Goal: Task Accomplishment & Management: Complete application form

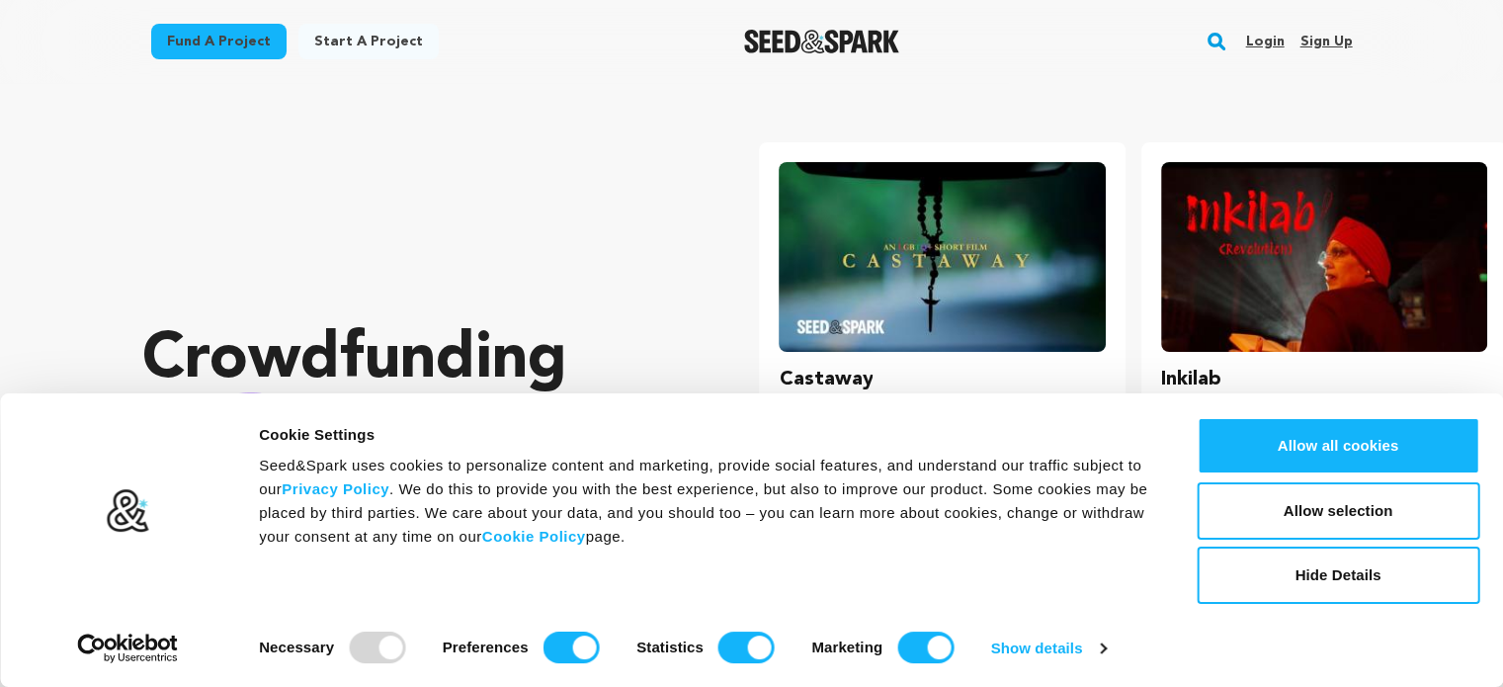
click at [1325, 46] on link "Sign up" at bounding box center [1326, 42] width 52 height 32
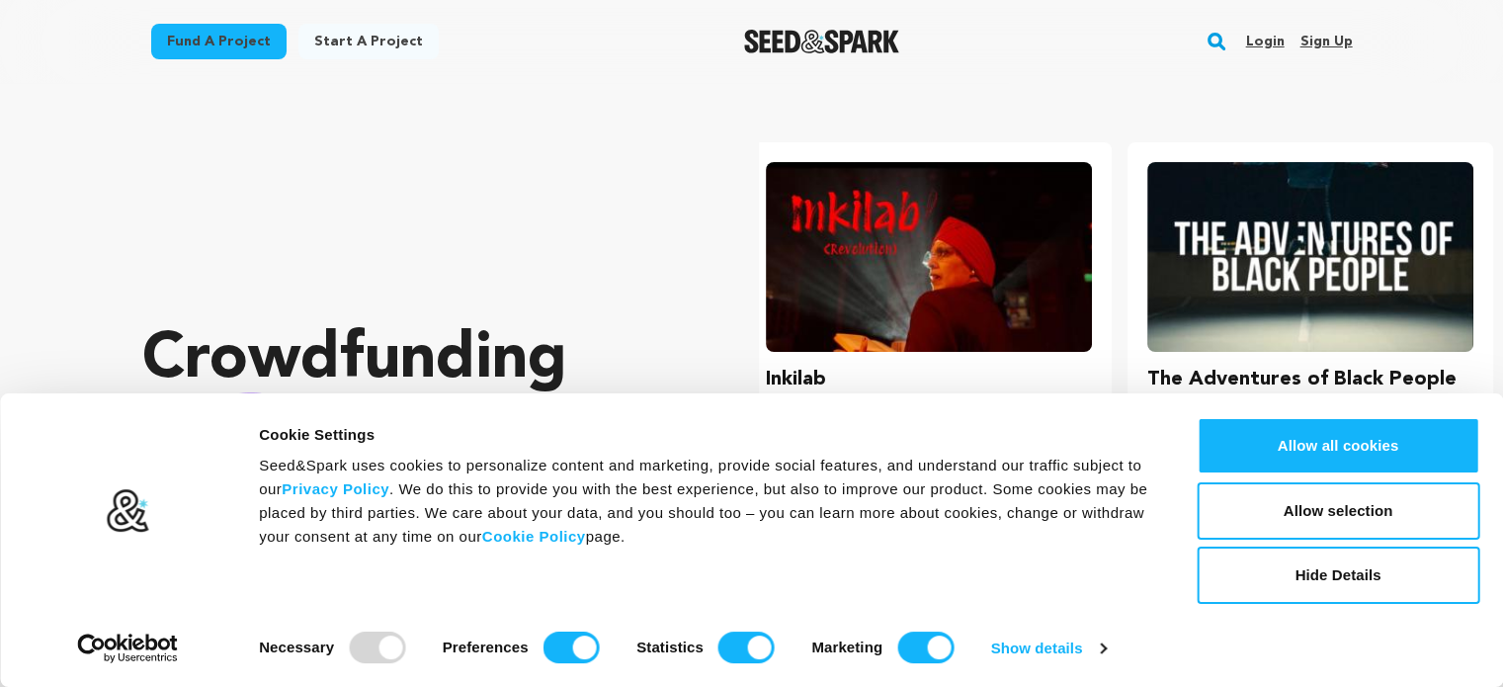
scroll to position [0, 396]
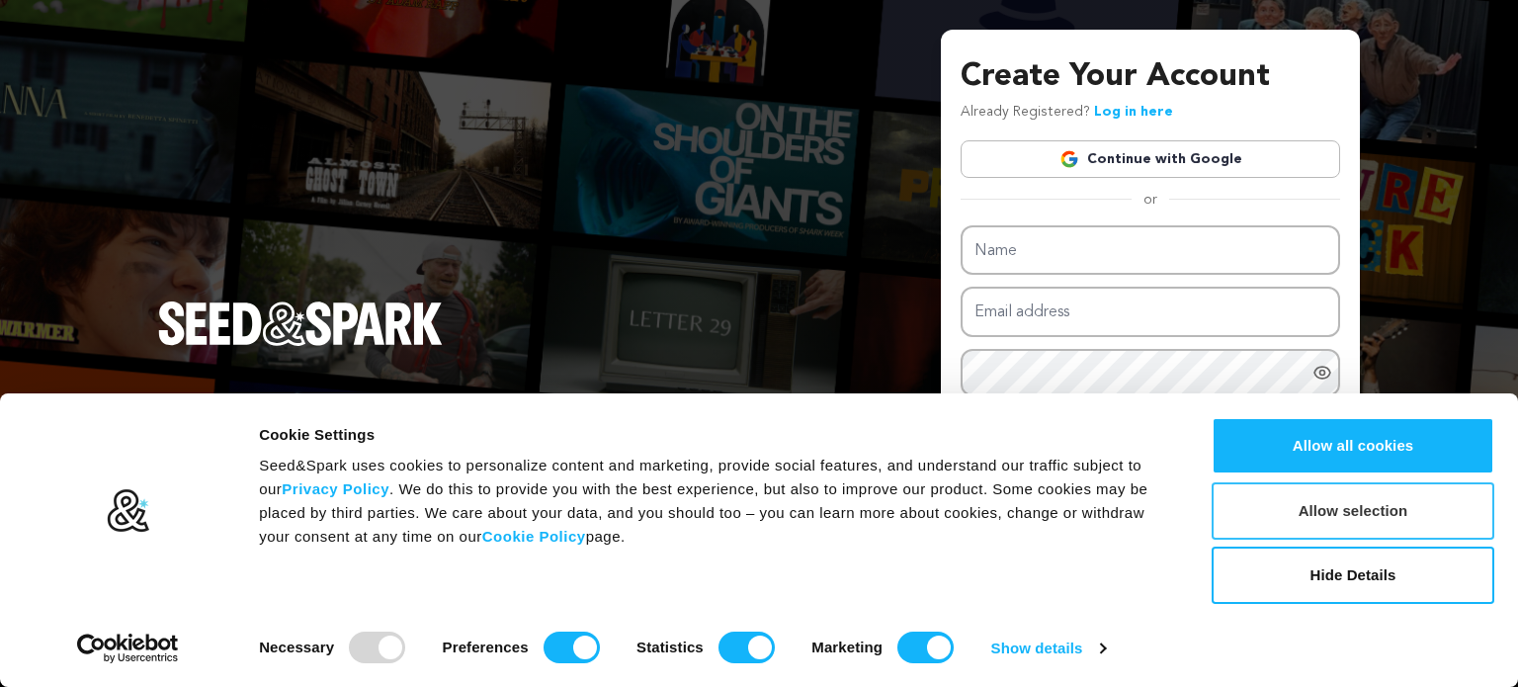
click at [1321, 510] on button "Allow selection" at bounding box center [1353, 510] width 283 height 57
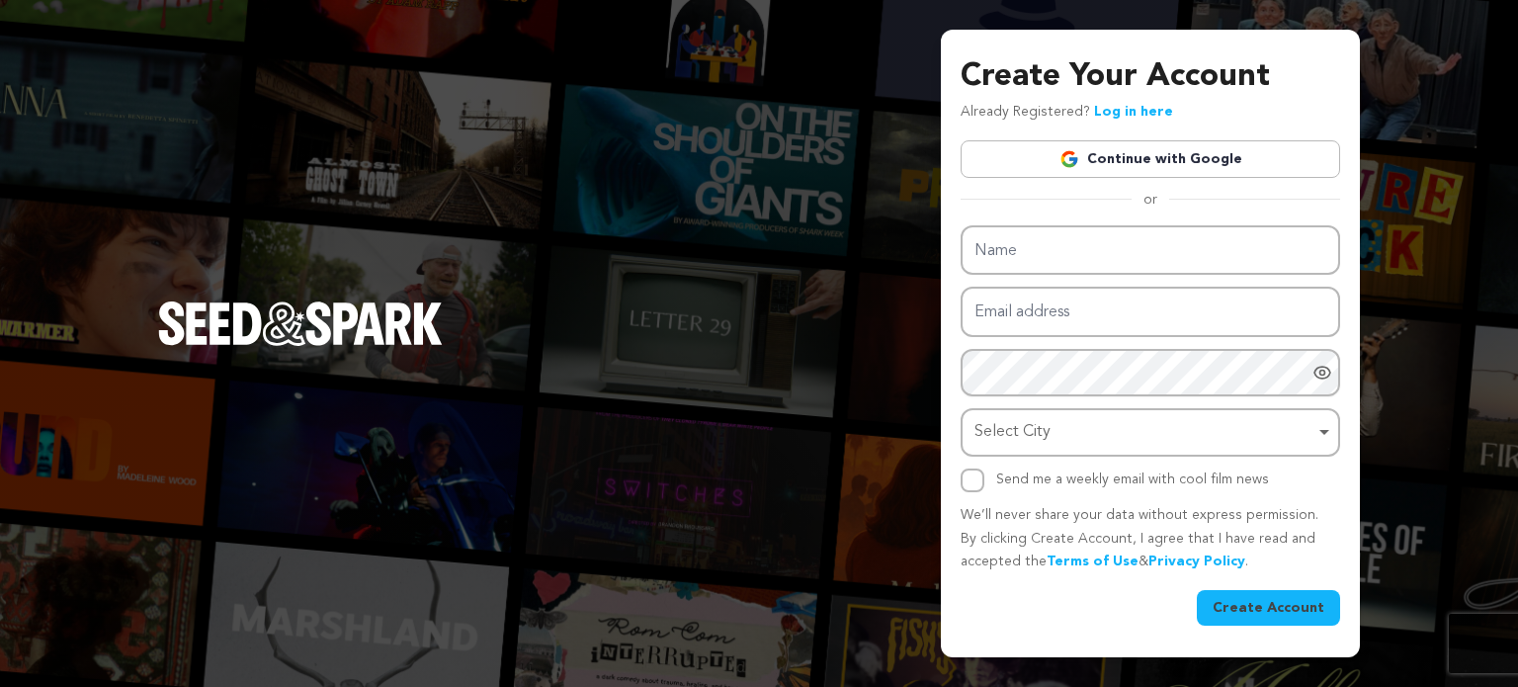
click at [1156, 152] on link "Continue with Google" at bounding box center [1151, 159] width 380 height 38
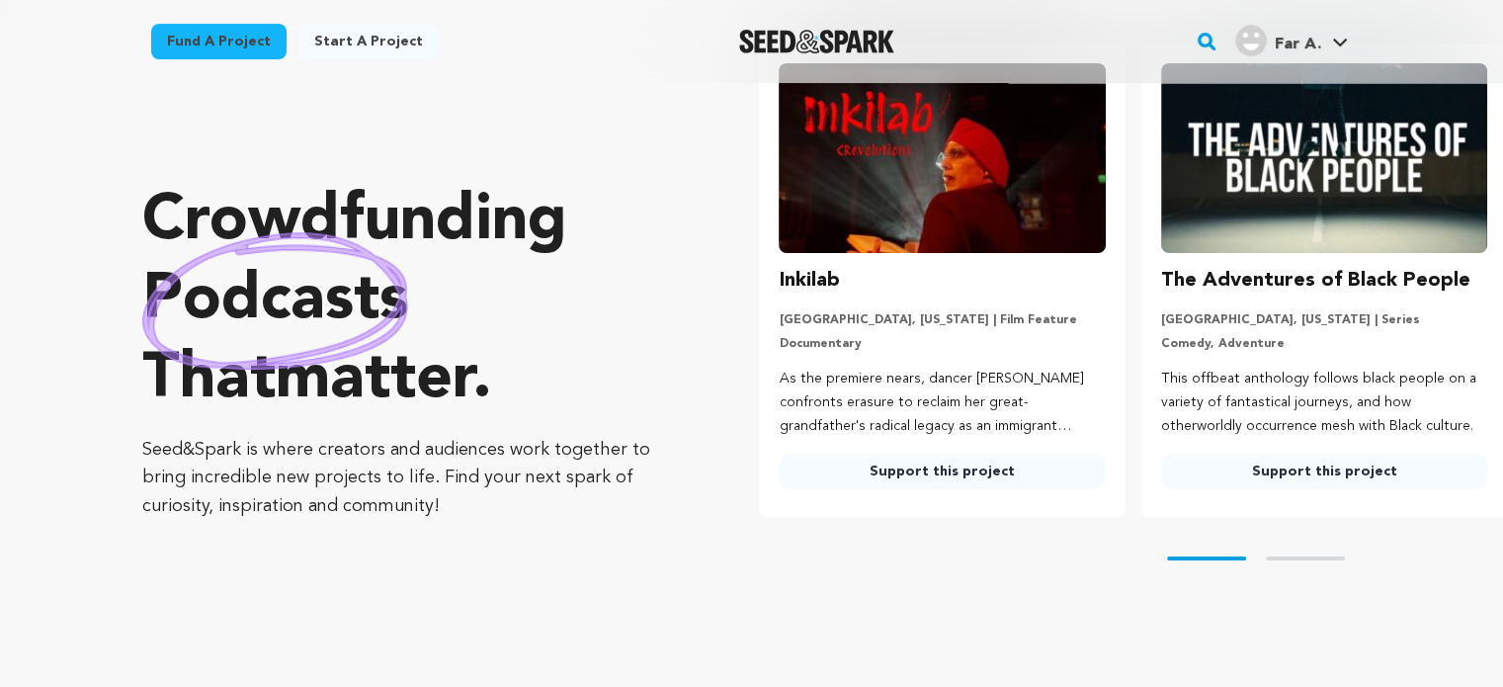
click at [341, 38] on link "Start a project" at bounding box center [369, 42] width 140 height 36
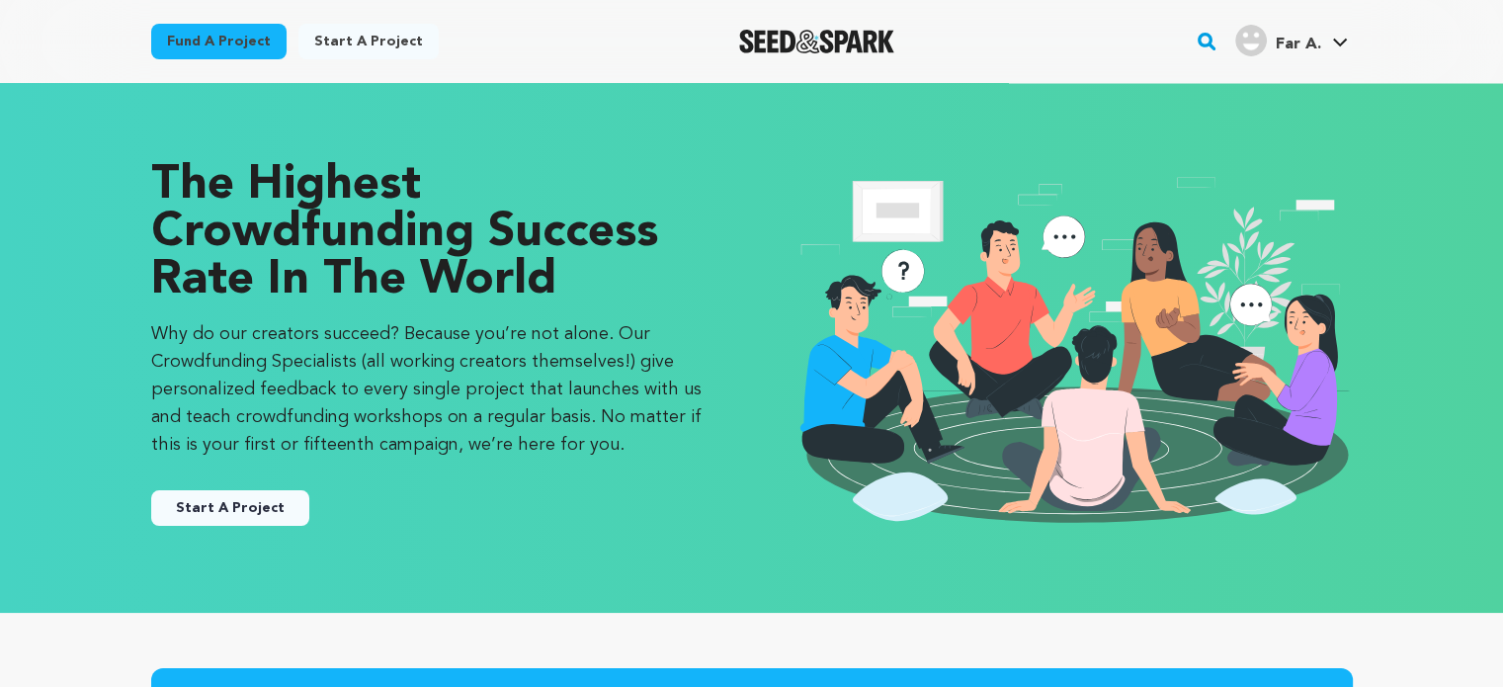
click at [225, 509] on button "Start A Project" at bounding box center [230, 508] width 158 height 36
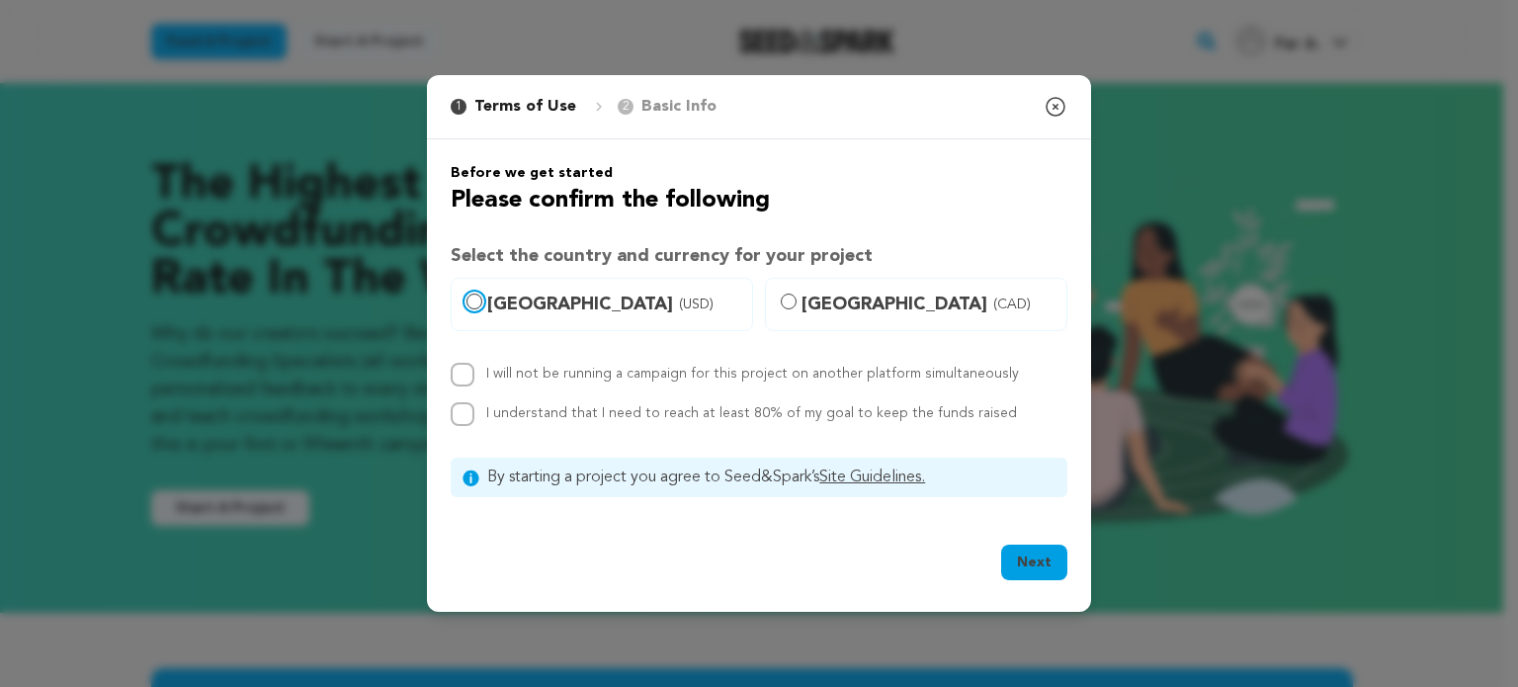
click at [474, 297] on input "[GEOGRAPHIC_DATA] (USD)" at bounding box center [475, 302] width 16 height 16
radio input "true"
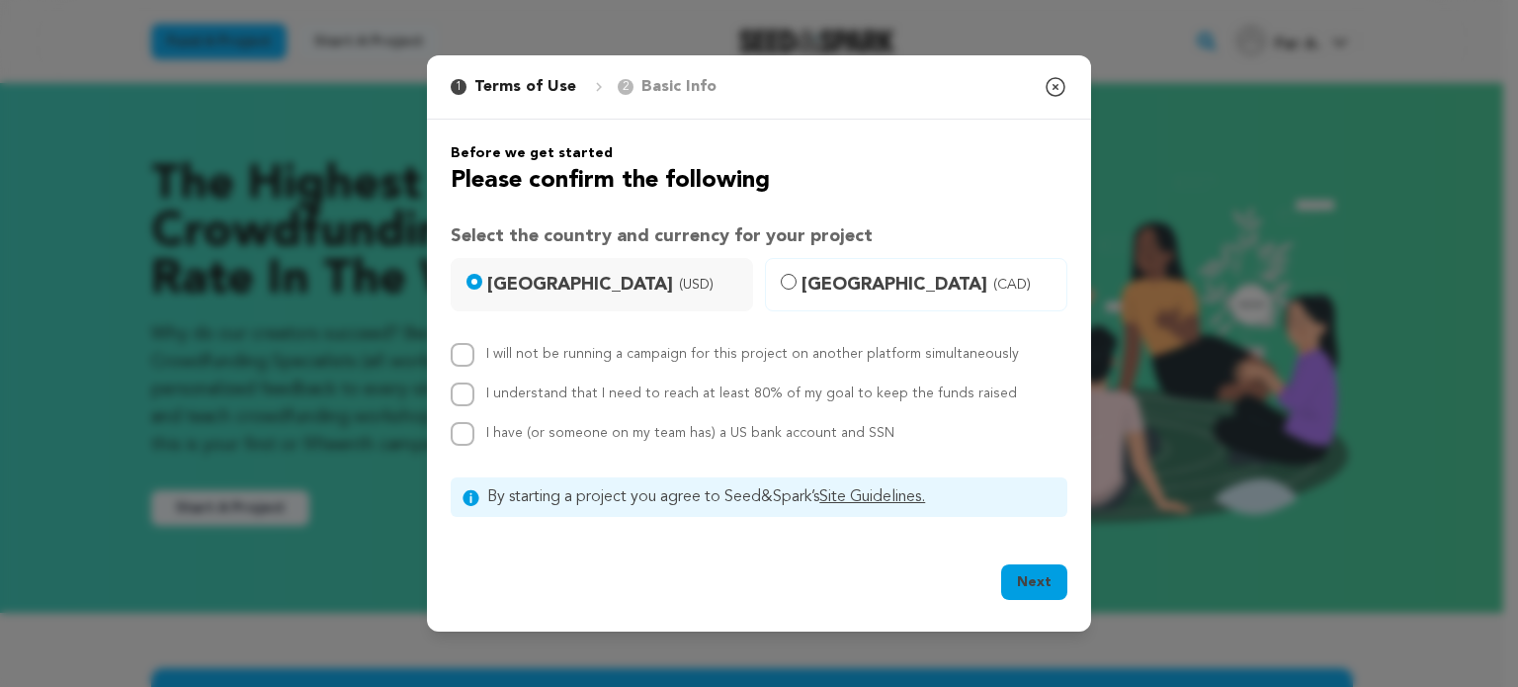
click at [448, 354] on div "Before we get started Please confirm the following Select the country and curre…" at bounding box center [759, 330] width 664 height 421
click at [465, 365] on input "I will not be running a campaign for this project on another platform simultane…" at bounding box center [463, 355] width 24 height 24
checkbox input "true"
click at [466, 394] on input "I understand that I need to reach at least 80% of my goal to keep the funds rai…" at bounding box center [463, 395] width 24 height 24
checkbox input "true"
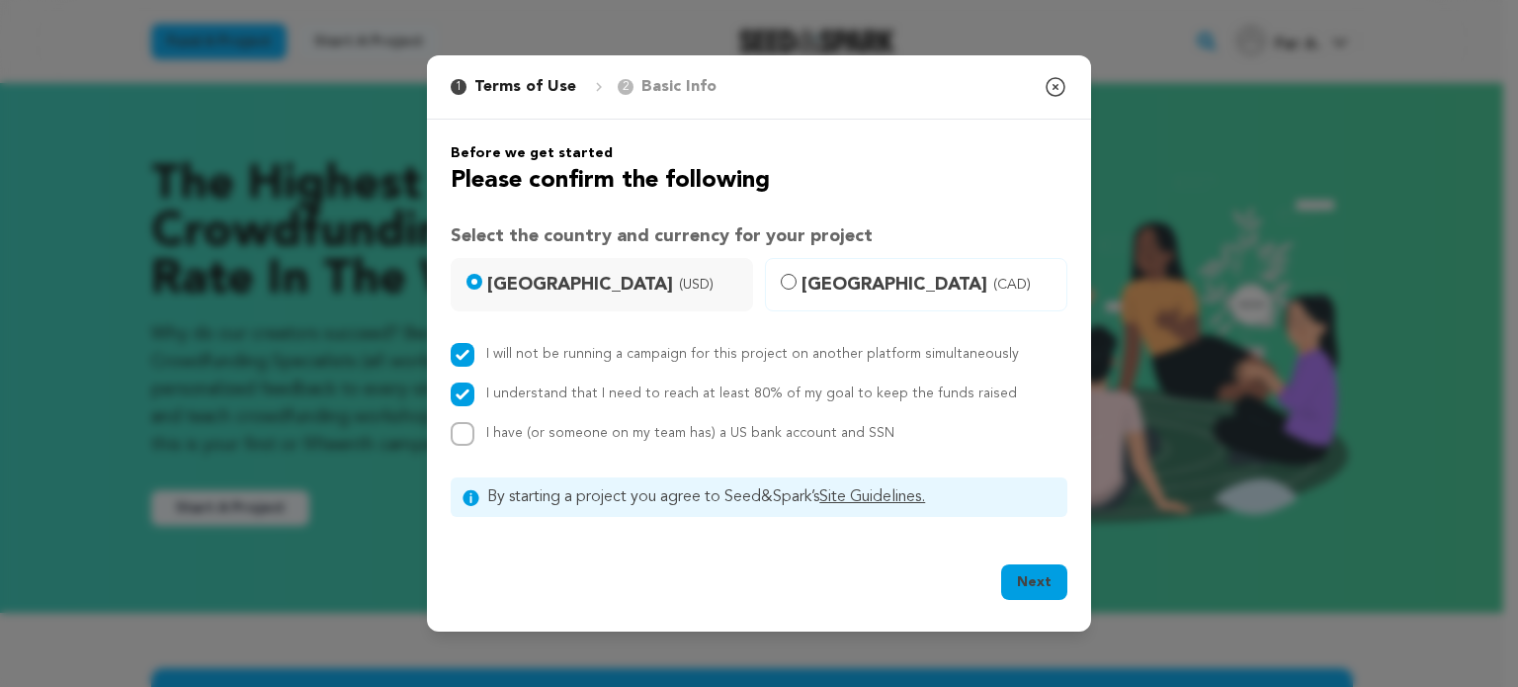
click at [1059, 86] on icon "button" at bounding box center [1056, 87] width 24 height 24
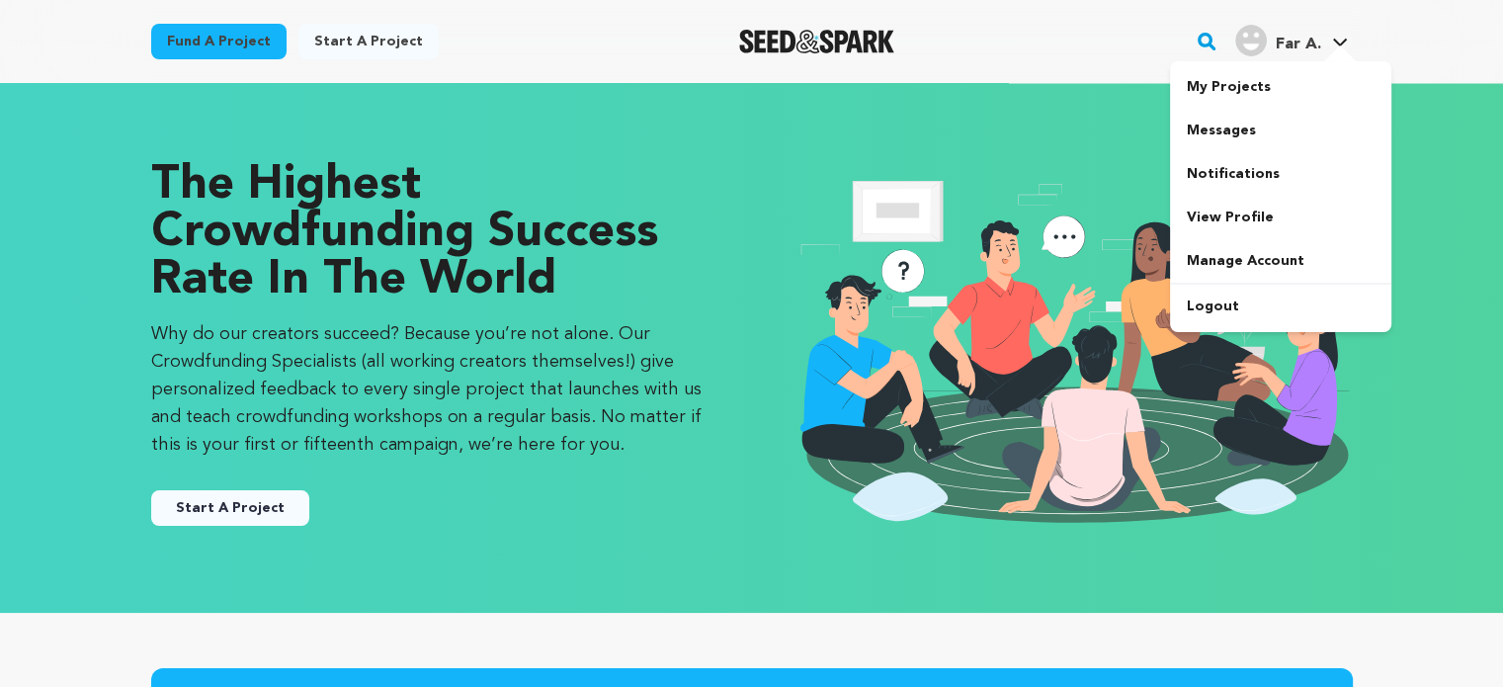
click at [1348, 40] on icon at bounding box center [1340, 43] width 16 height 10
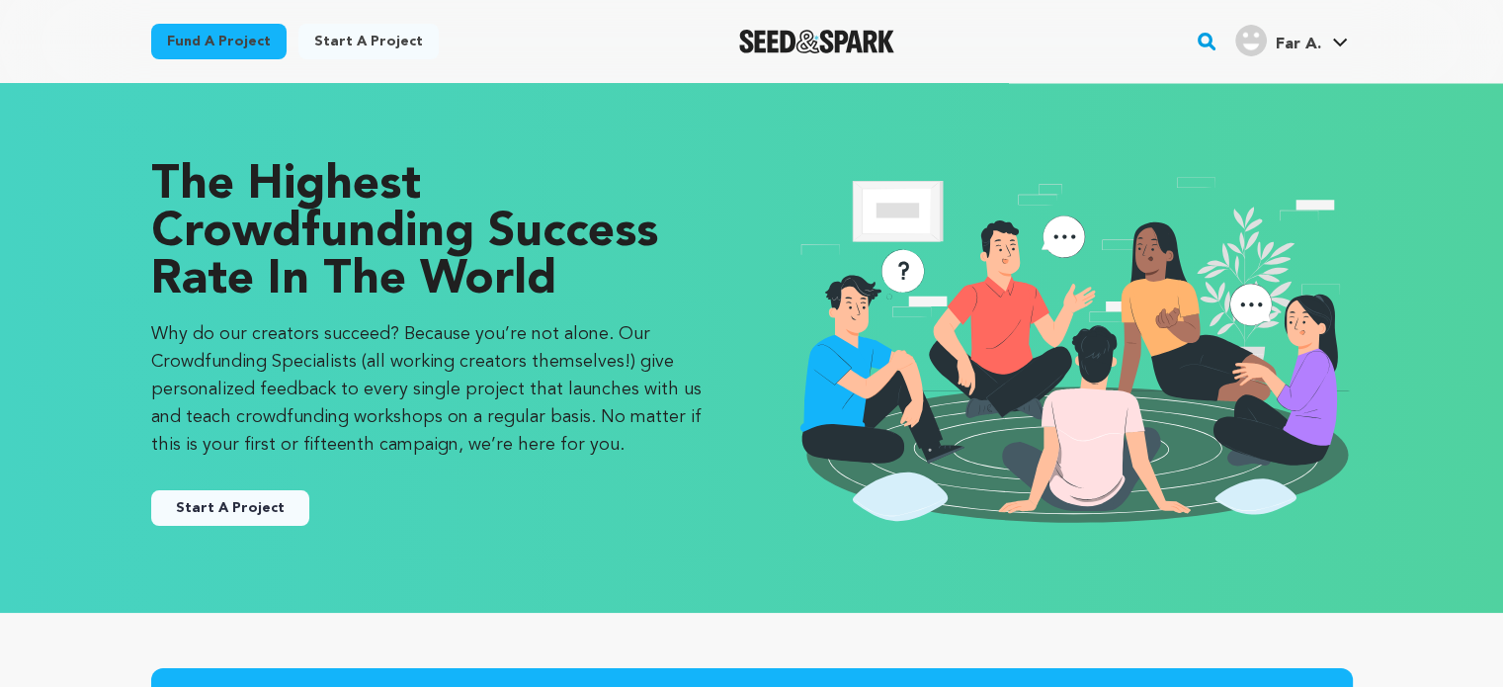
click at [1345, 43] on icon at bounding box center [1340, 43] width 16 height 10
click at [1343, 38] on icon at bounding box center [1340, 43] width 16 height 10
click at [1273, 42] on div "Far A." at bounding box center [1278, 41] width 85 height 32
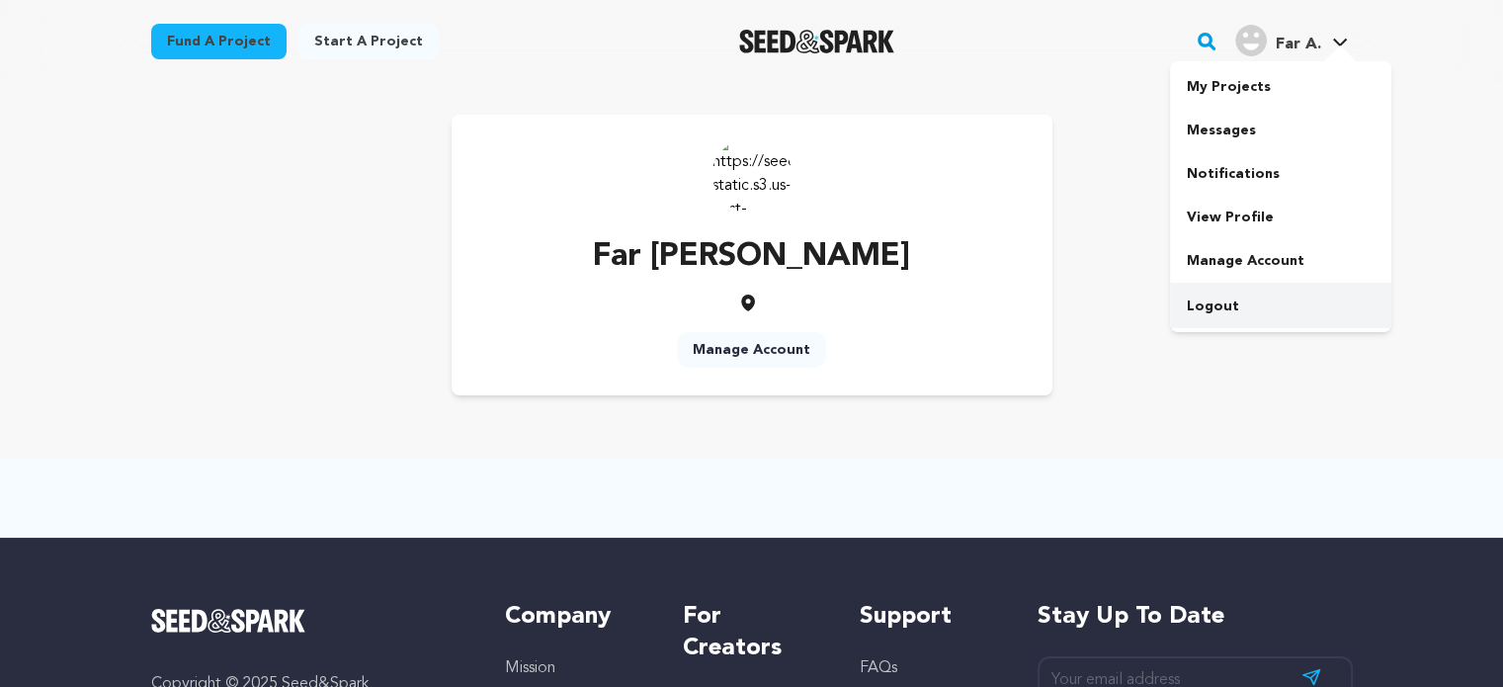
click at [1216, 302] on link "Logout" at bounding box center [1280, 306] width 221 height 43
